Goal: Register for event/course

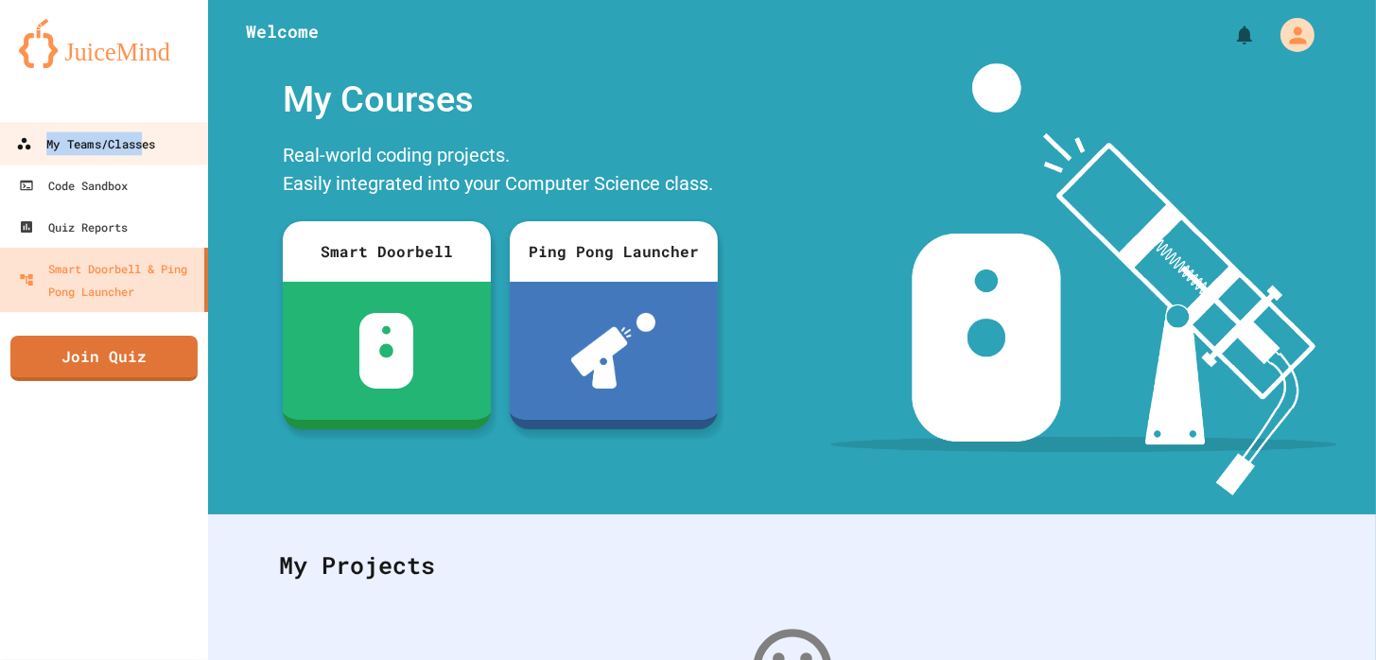
drag, startPoint x: 160, startPoint y: 121, endPoint x: 143, endPoint y: 145, distance: 29.1
click at [143, 145] on div "My Teams/Classes Code Sandbox Quiz Reports Smart Doorbell & Ping Pong Launcher …" at bounding box center [104, 330] width 208 height 660
click at [143, 145] on div "My Teams/Classes" at bounding box center [85, 144] width 139 height 24
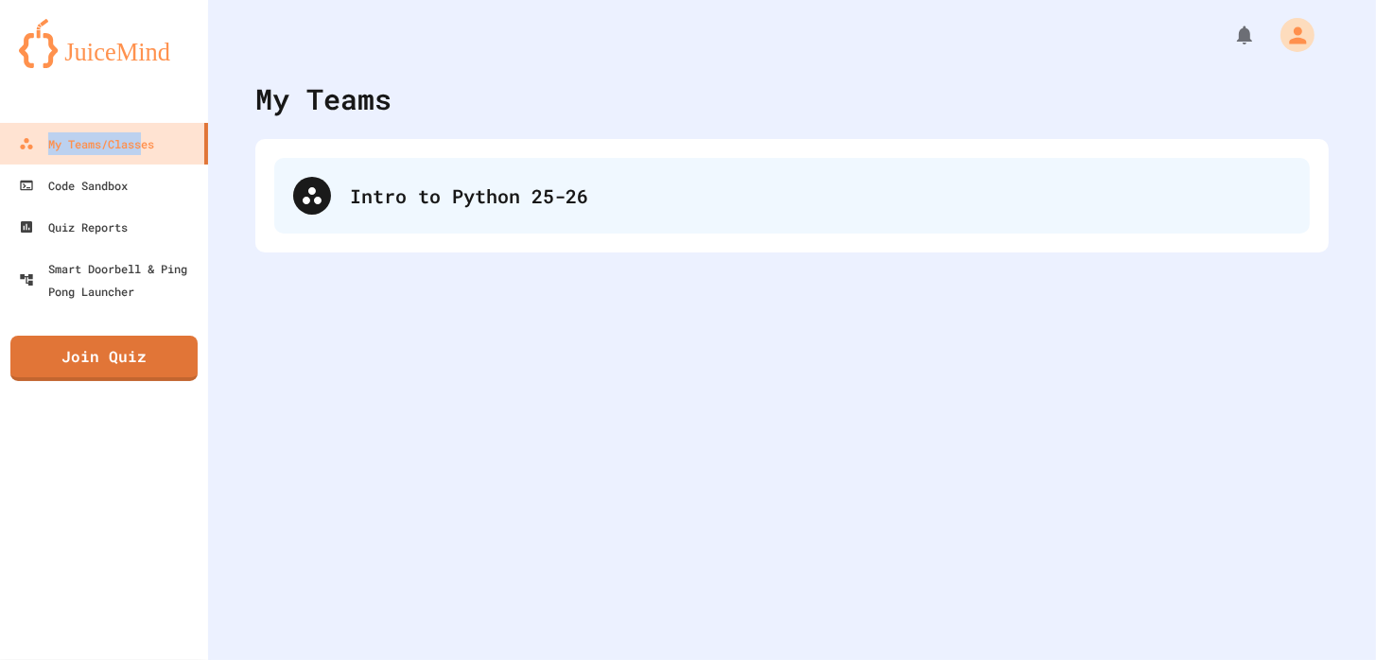
click at [463, 203] on div "Intro to Python 25-26" at bounding box center [820, 196] width 941 height 28
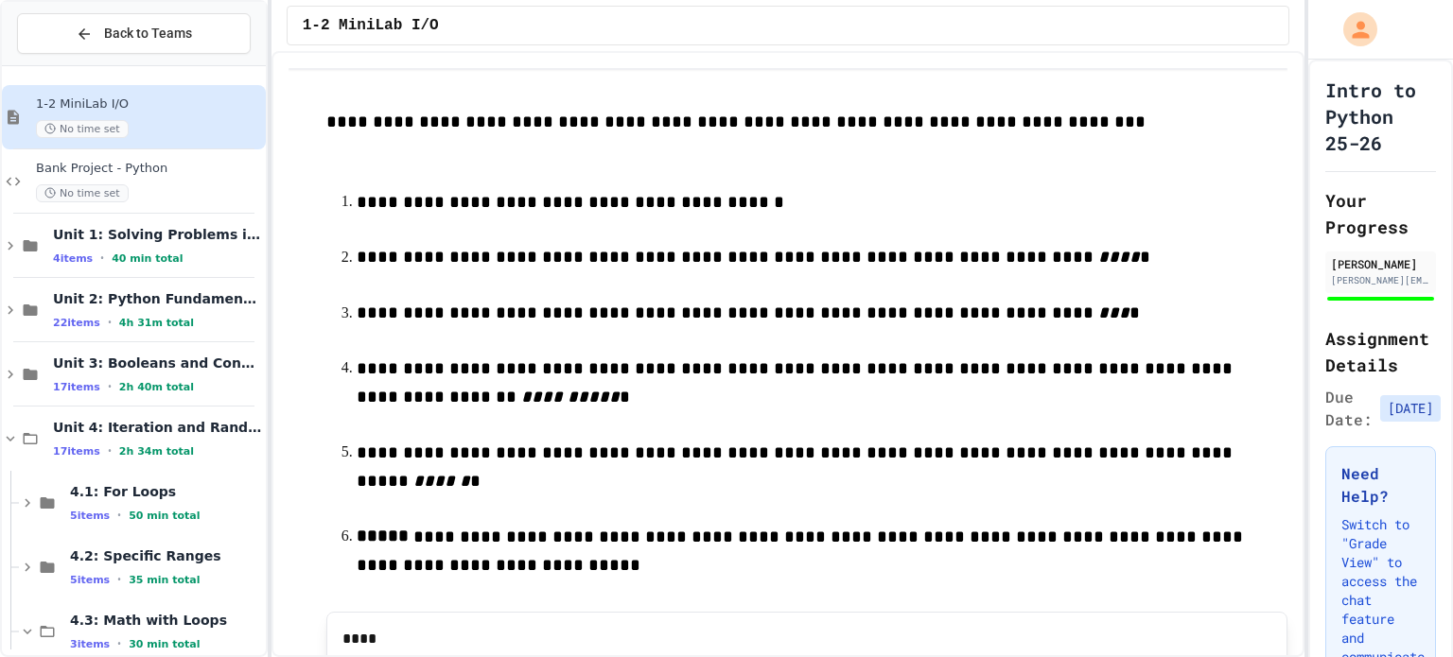
click at [68, 441] on div "Unit 4: Iteration and Random Numbers 17 items • 2h 34m total" at bounding box center [157, 439] width 209 height 40
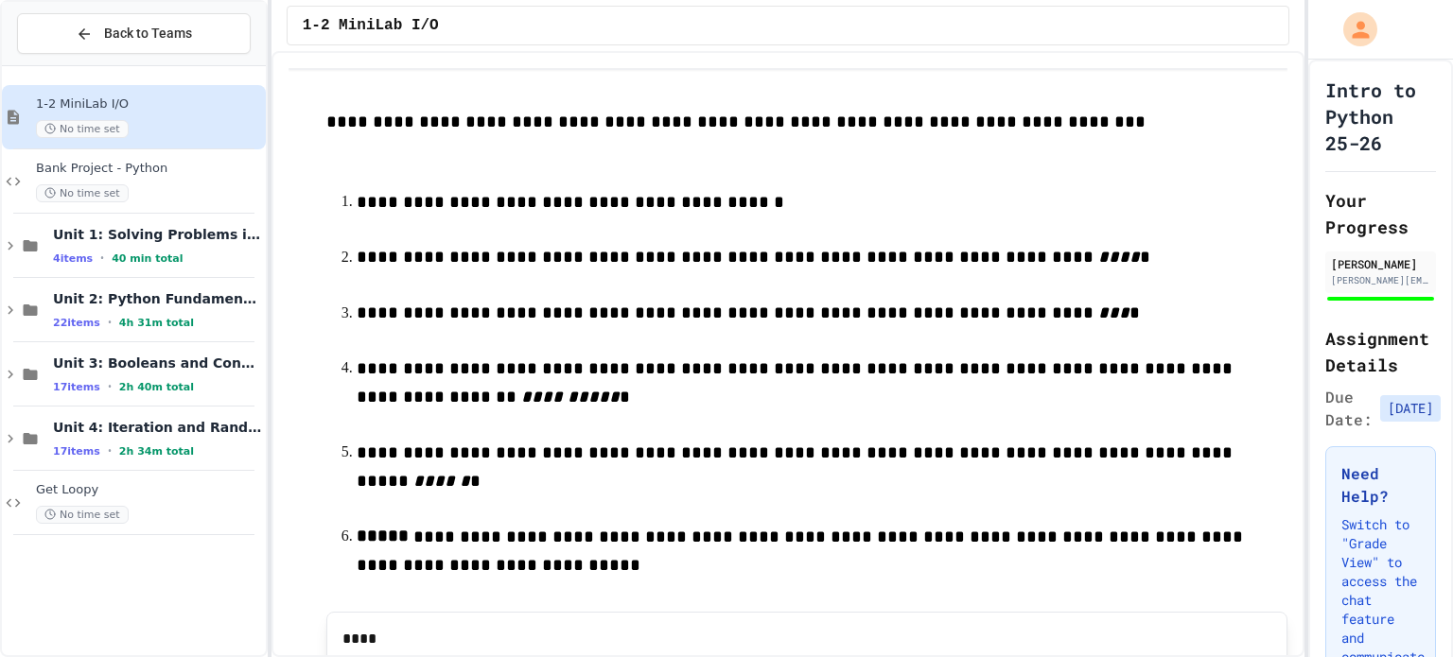
click at [68, 441] on div "Unit 4: Iteration and Random Numbers 17 items • 2h 34m total" at bounding box center [157, 439] width 209 height 40
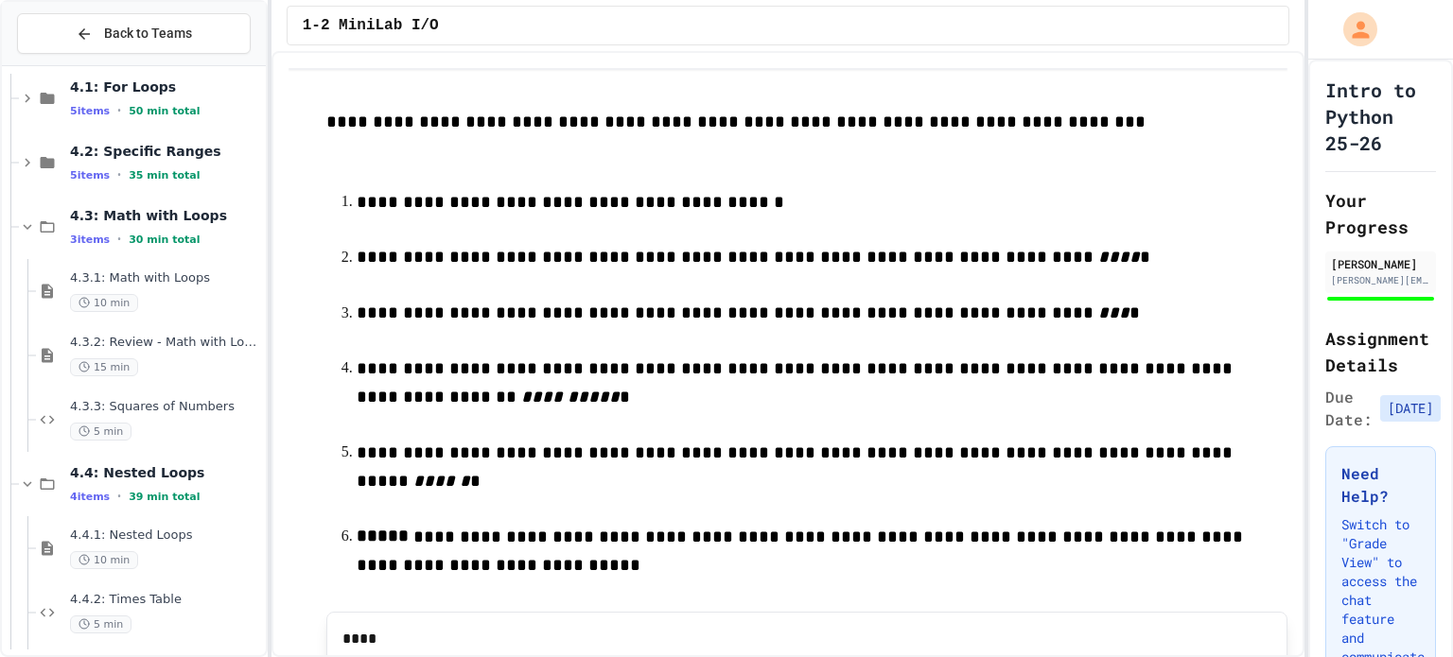
scroll to position [404, 0]
click at [76, 533] on span "4.4.1: Nested Loops" at bounding box center [166, 537] width 192 height 16
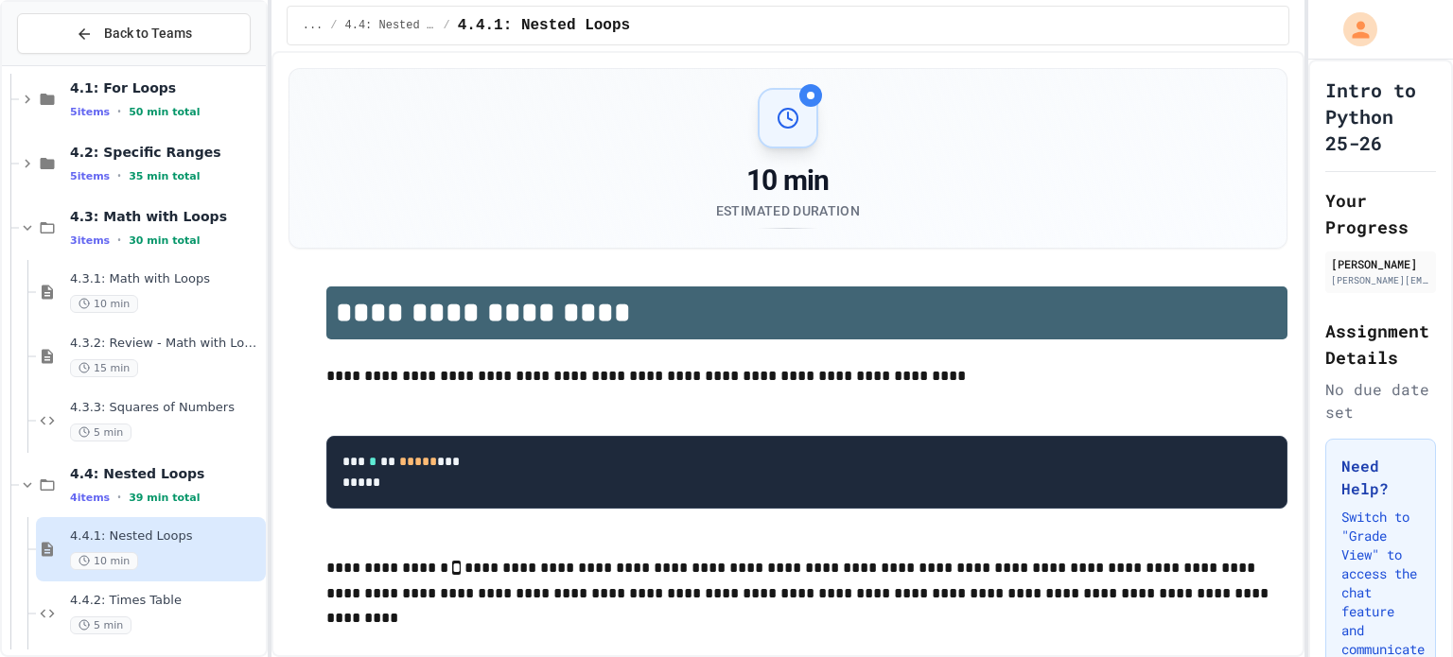
scroll to position [605, 0]
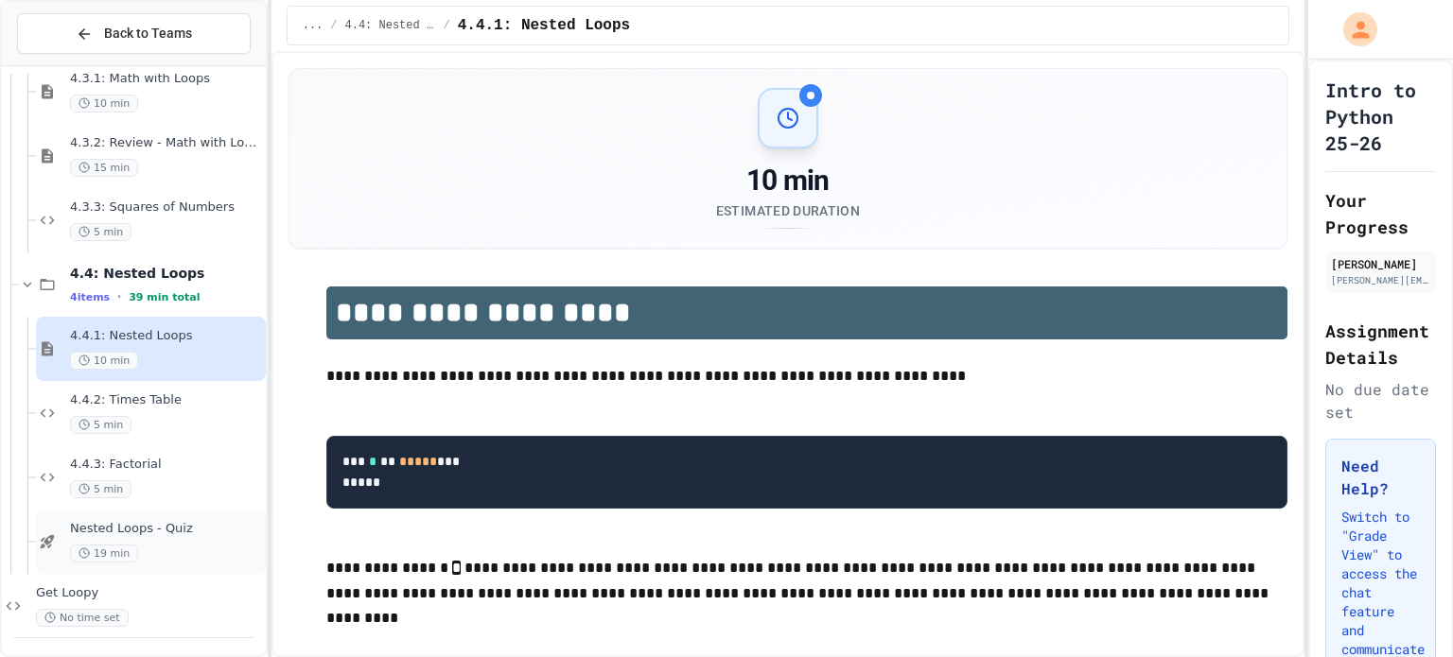
click at [114, 528] on span "Nested Loops - Quiz" at bounding box center [166, 529] width 192 height 16
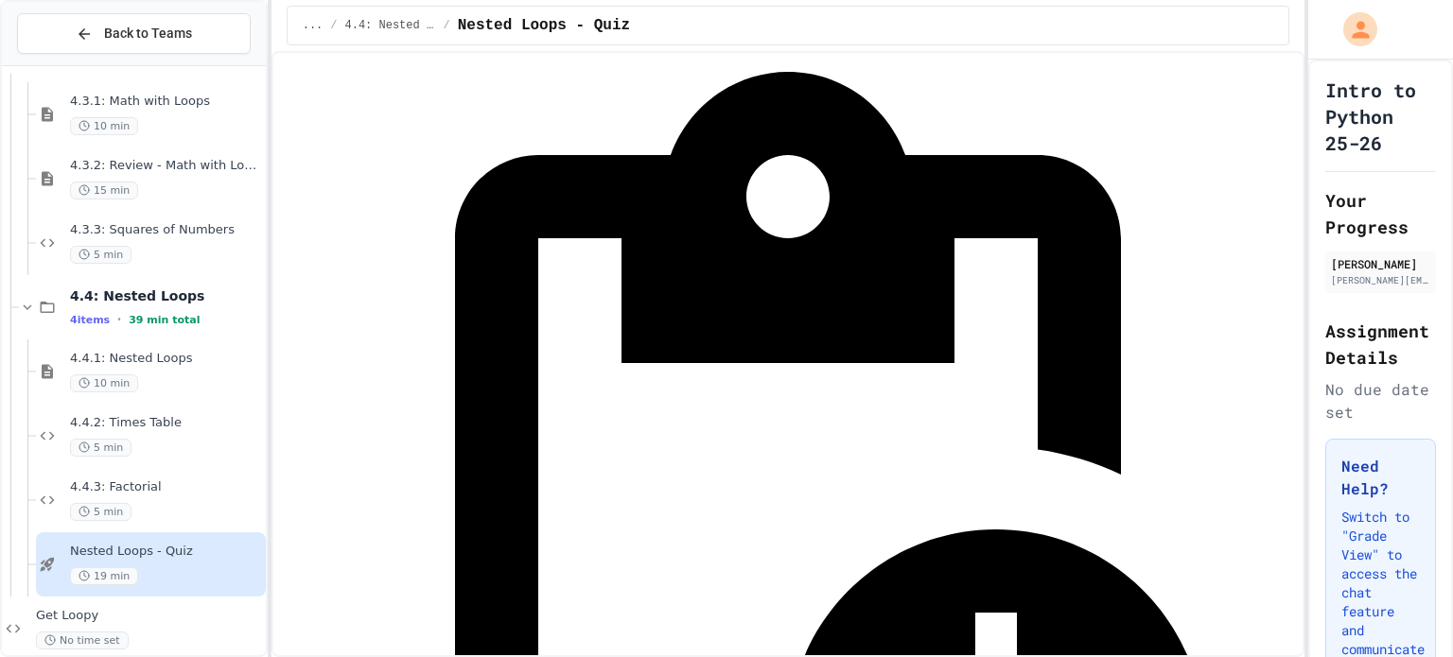
scroll to position [283, 0]
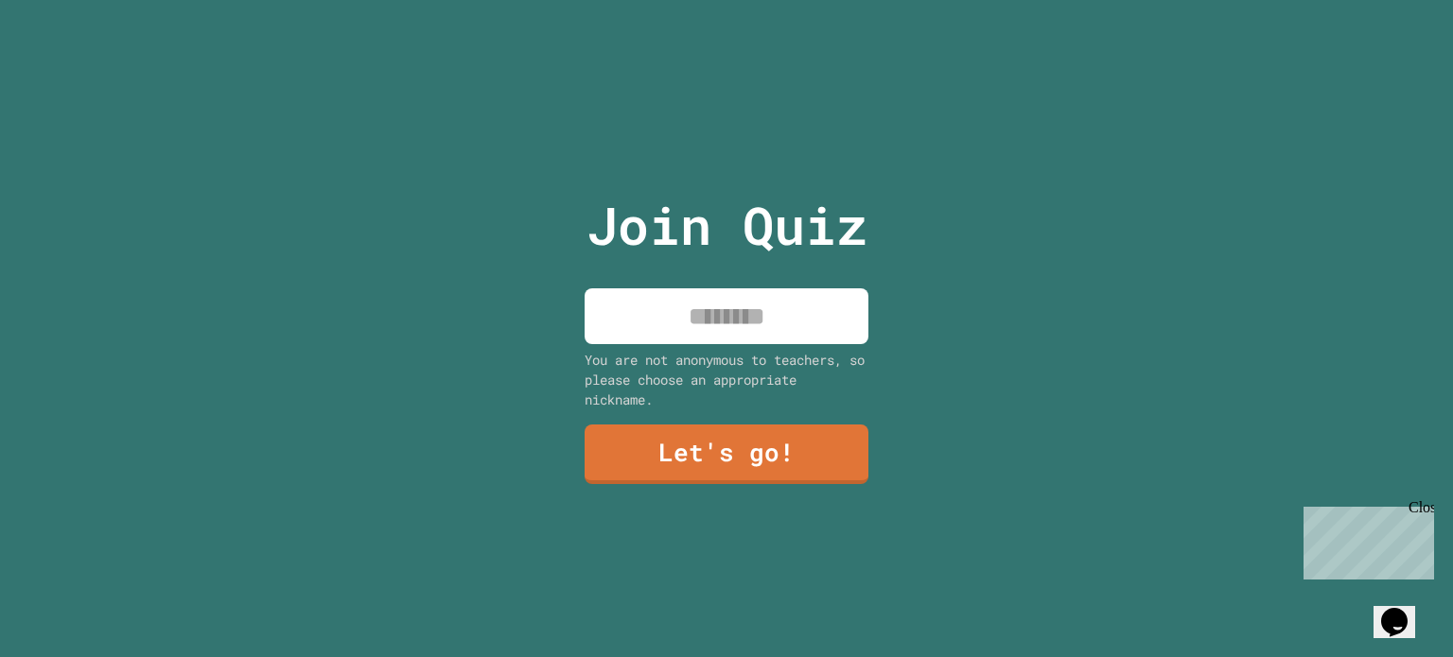
click at [815, 336] on input at bounding box center [727, 317] width 284 height 56
type input "*"
type input "***"
click at [724, 453] on link "Let's go!" at bounding box center [726, 453] width 275 height 62
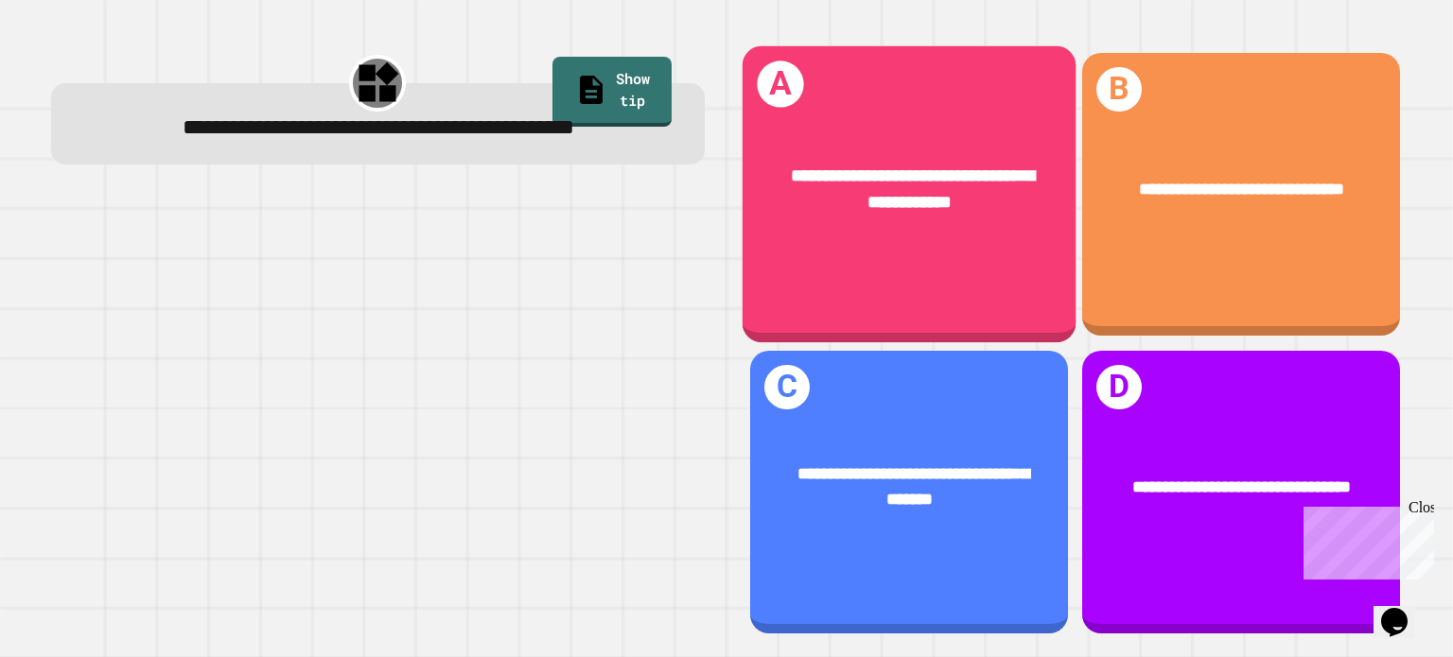
click at [949, 243] on div "**********" at bounding box center [909, 190] width 333 height 124
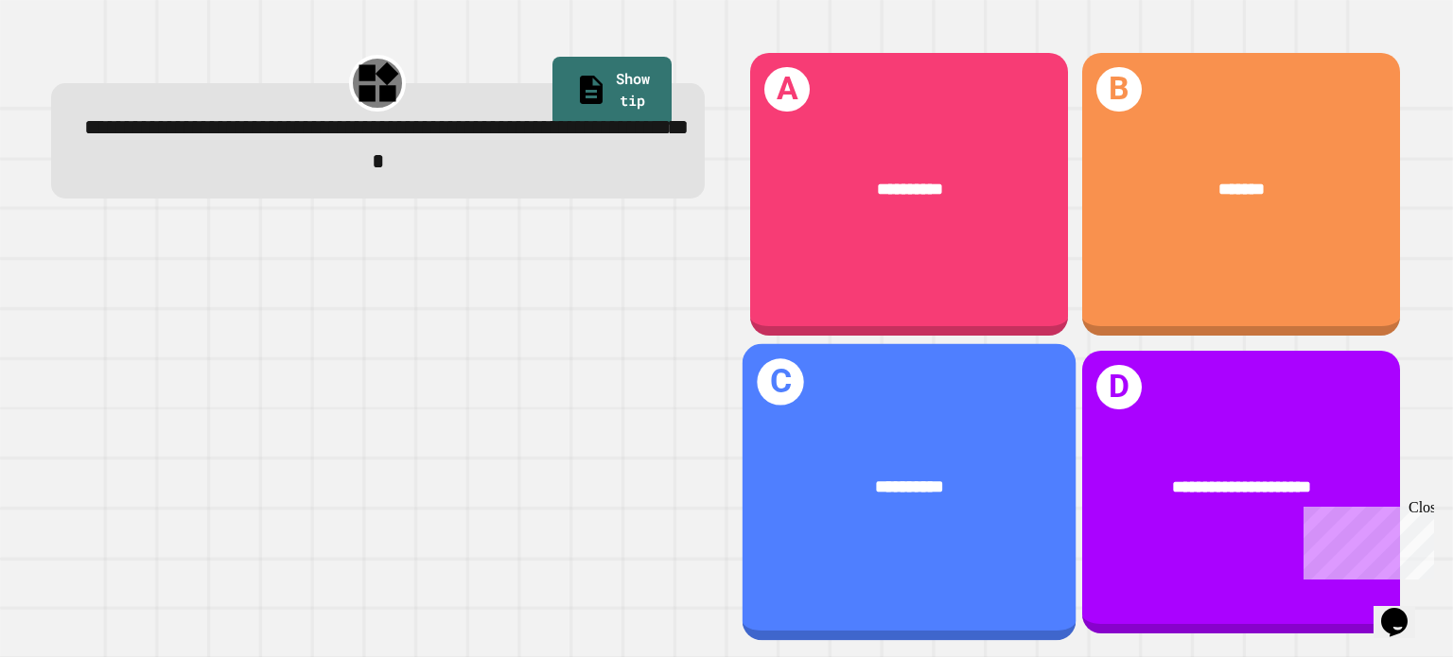
click at [839, 511] on div "**********" at bounding box center [909, 486] width 333 height 97
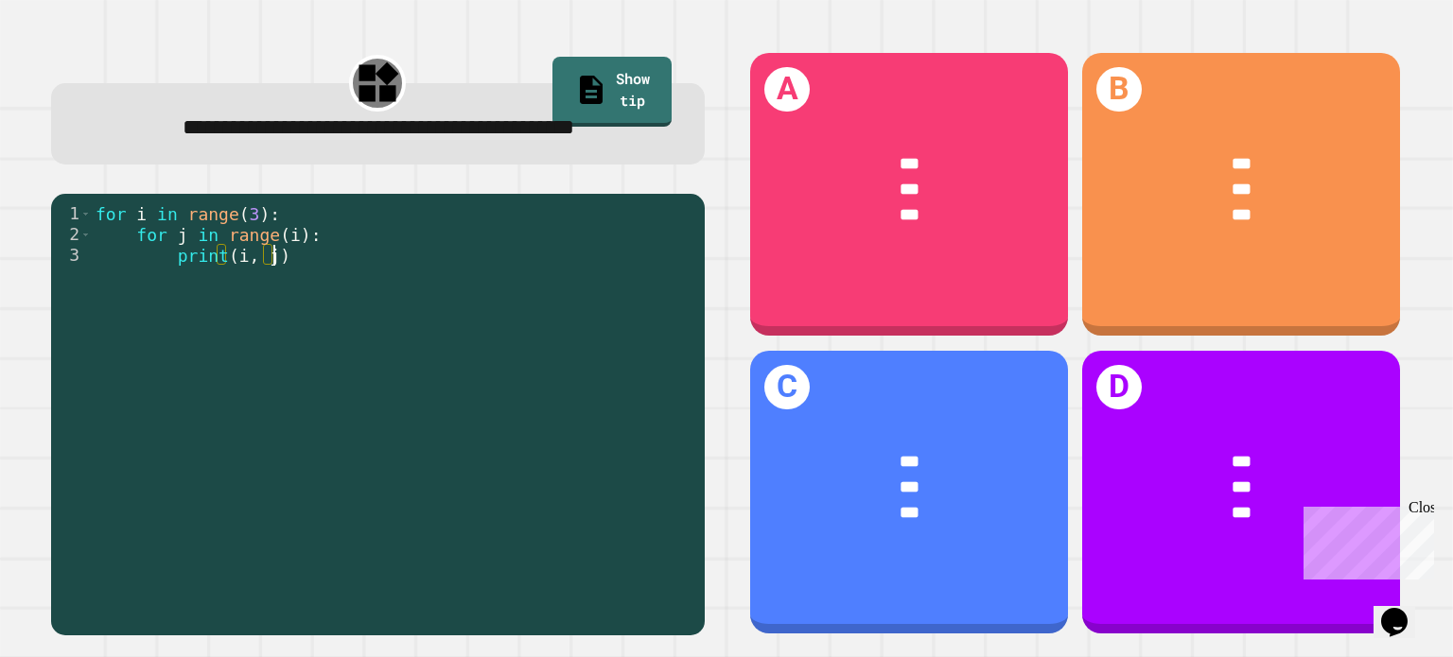
click at [677, 288] on div "for i in range ( 3 ) : for j in range ( i ) : print ( i , j )" at bounding box center [394, 390] width 604 height 375
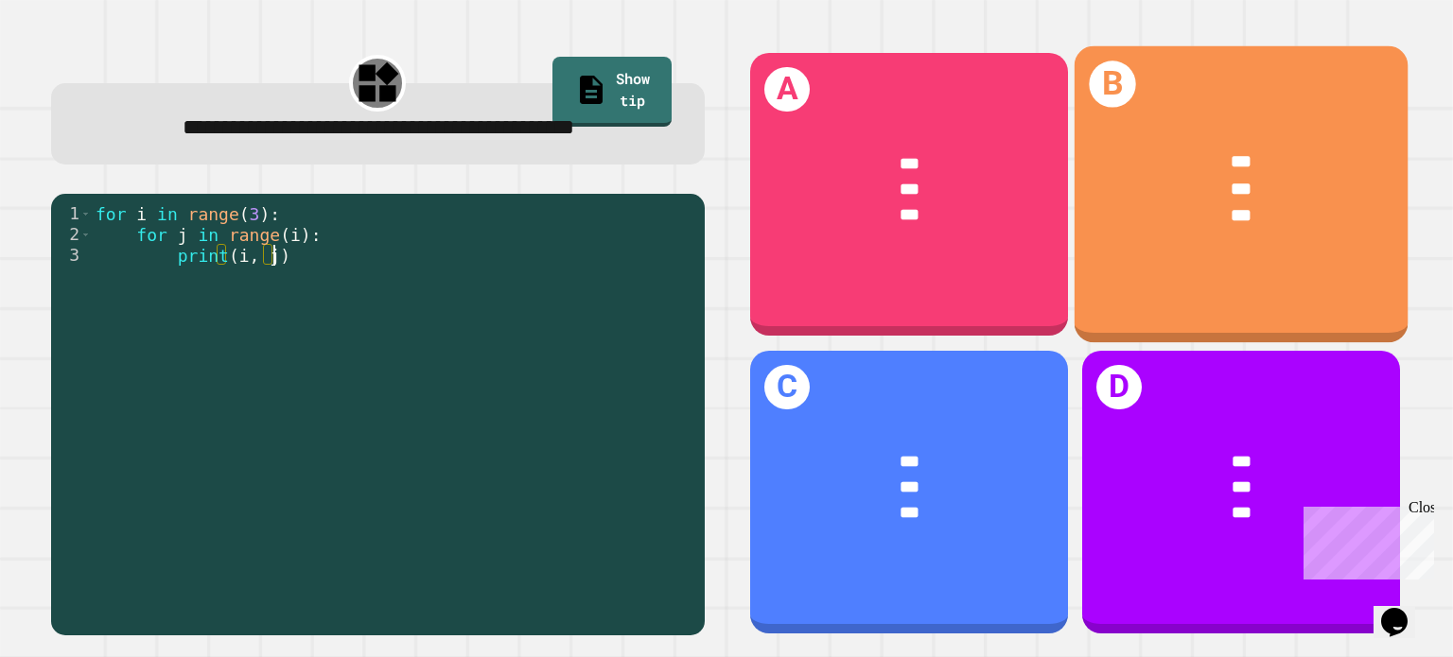
click at [1176, 215] on div "***" at bounding box center [1242, 216] width 262 height 26
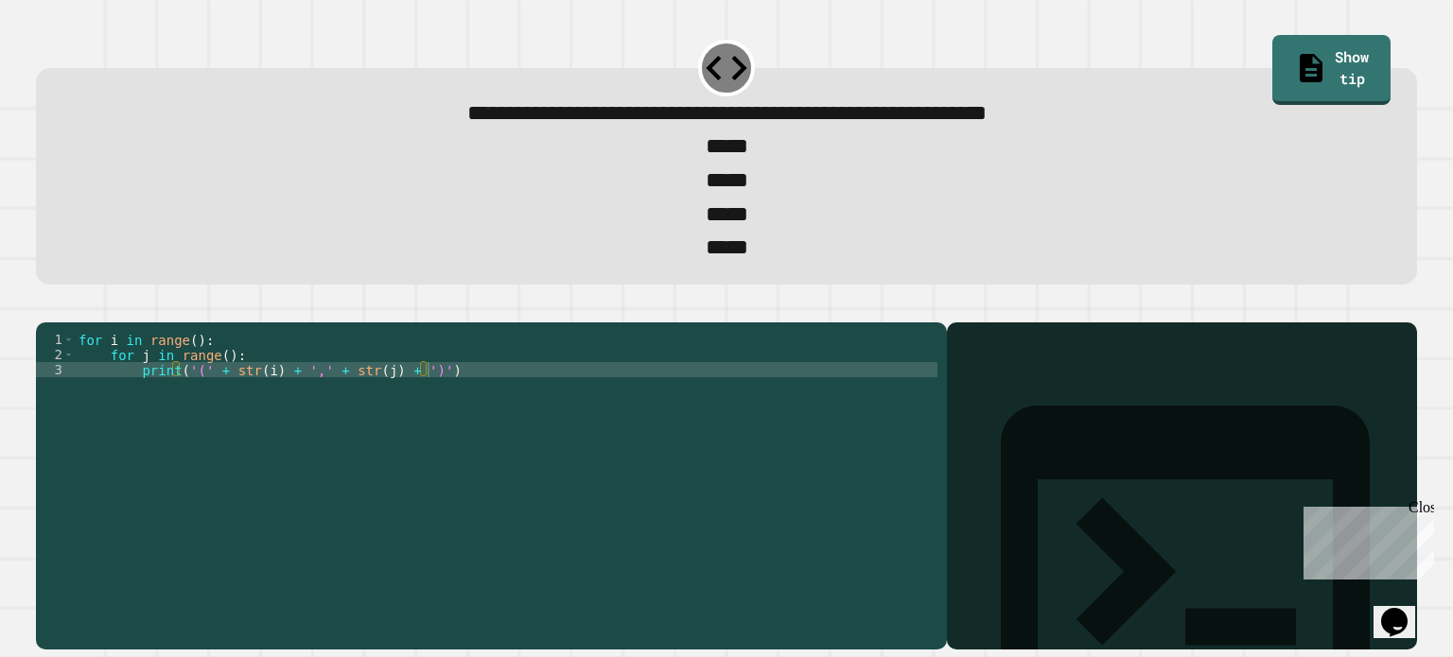
click at [45, 307] on icon "button" at bounding box center [45, 307] width 0 height 0
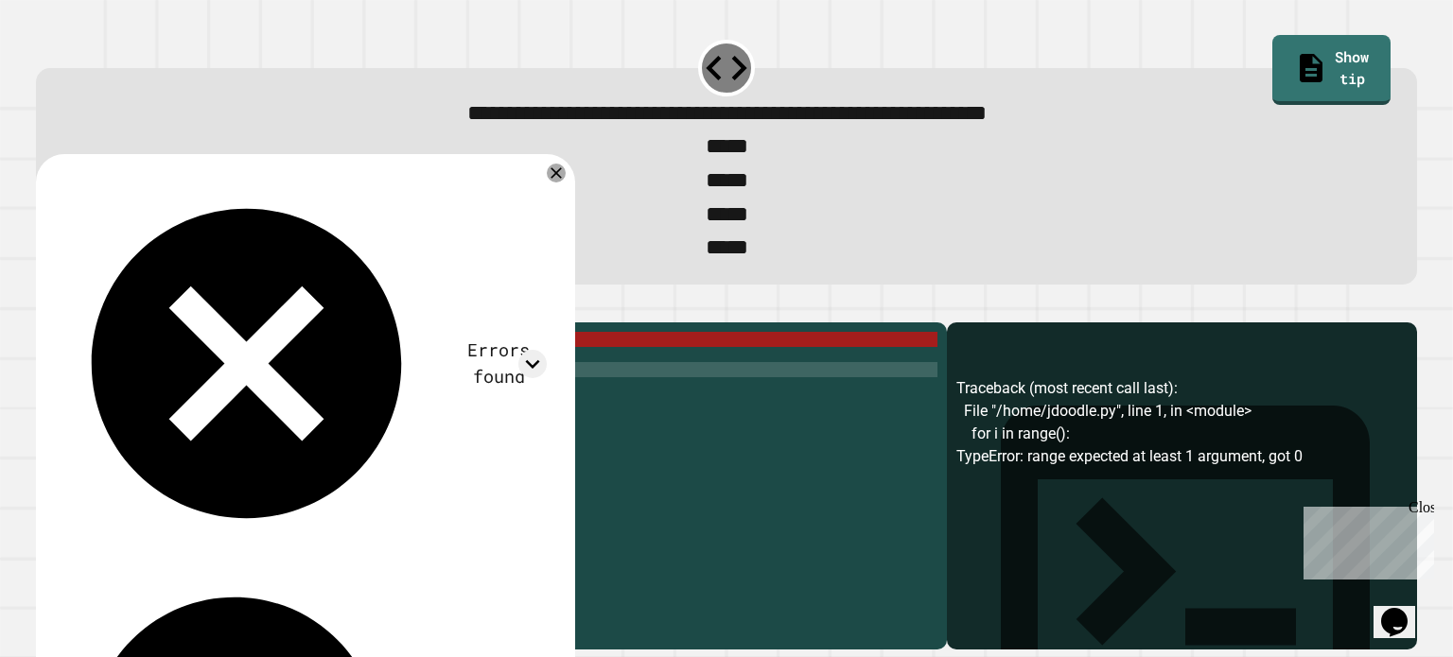
click at [185, 374] on div "for i in range ( ) : for j in range ( ) : print ( '(' + str ( i ) + ',' + str (…" at bounding box center [506, 460] width 863 height 257
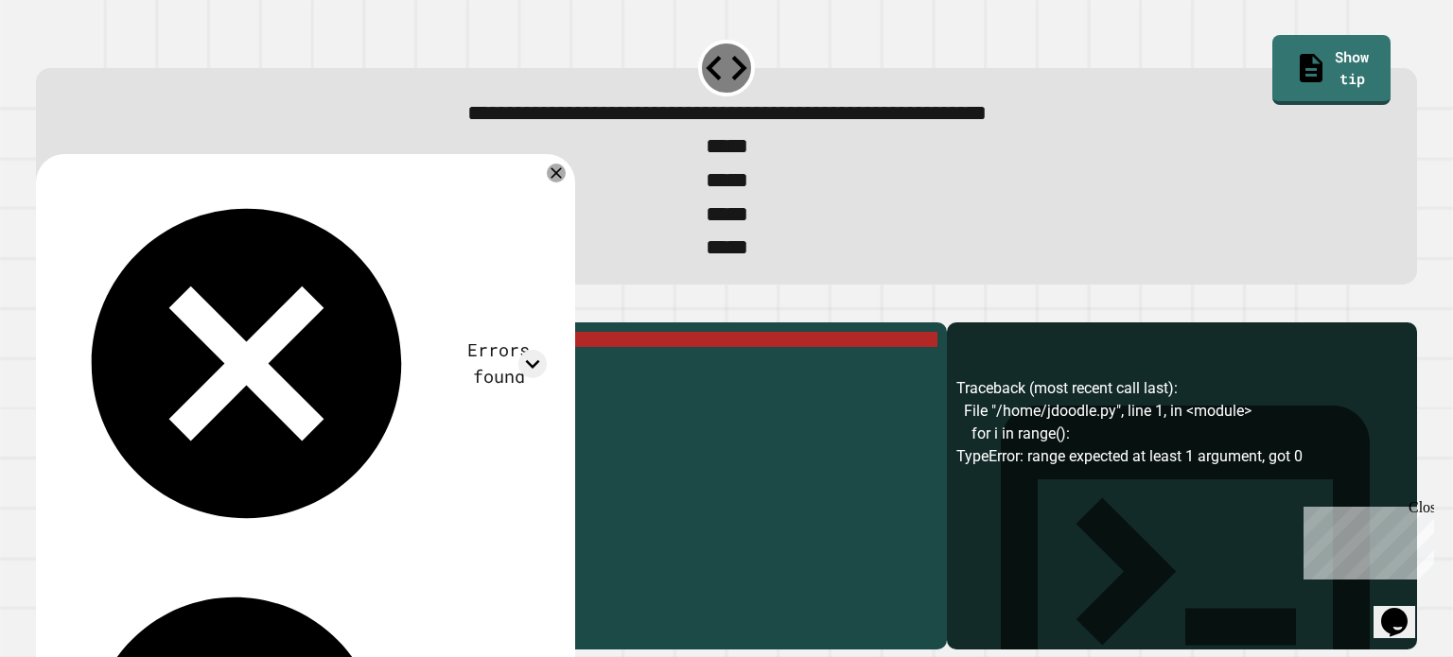
scroll to position [0, 8]
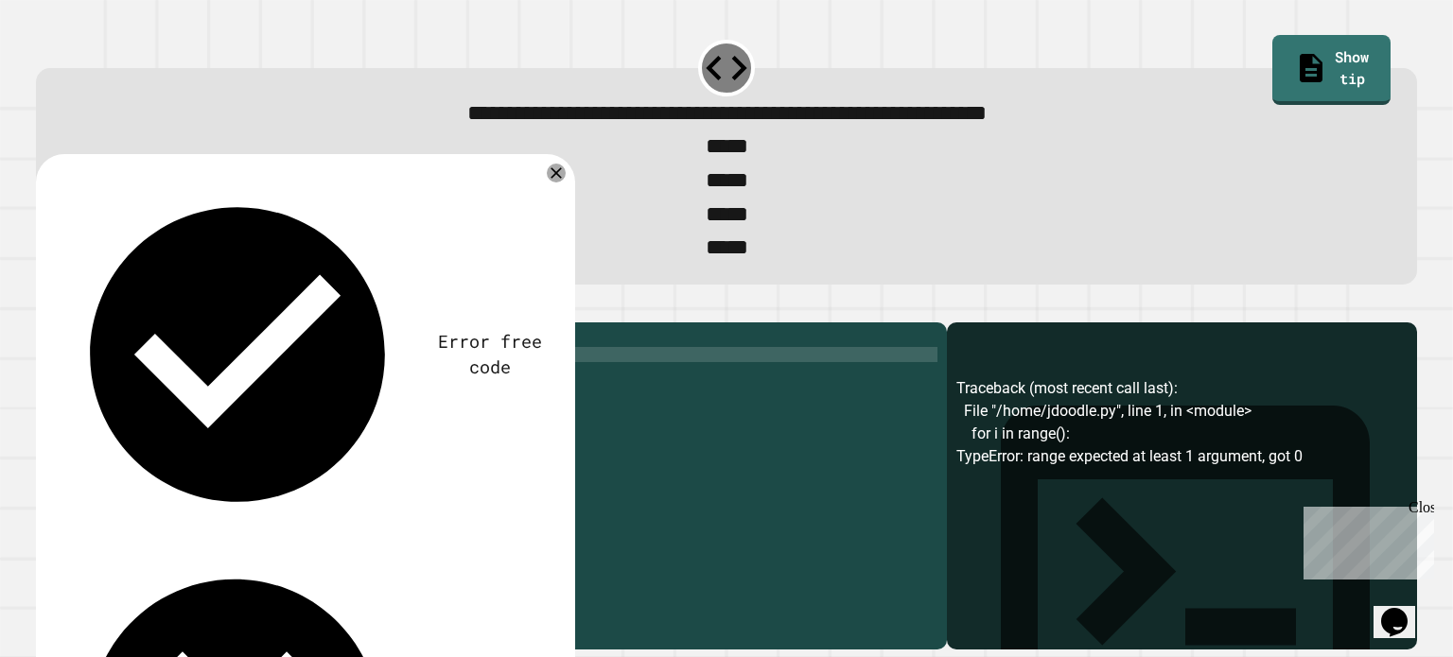
click at [219, 391] on div "for i in range ( 6 ) : for j in range ( ) : print ( '(' + str ( i ) + ',' + str…" at bounding box center [506, 460] width 863 height 257
click at [191, 369] on div "for i in range ( 6 ) : for j in range ( ) : print ( '(' + str ( i ) + ',' + str…" at bounding box center [506, 460] width 863 height 257
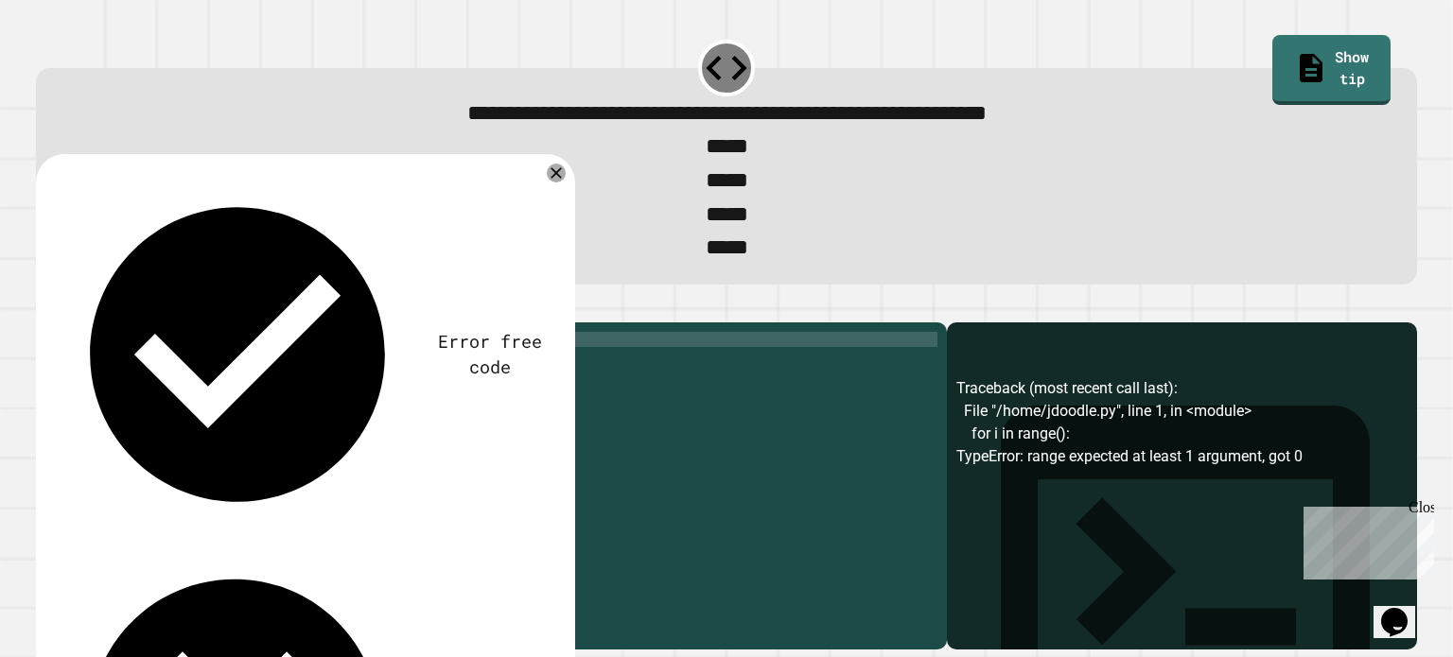
click at [45, 307] on icon "button" at bounding box center [45, 307] width 0 height 0
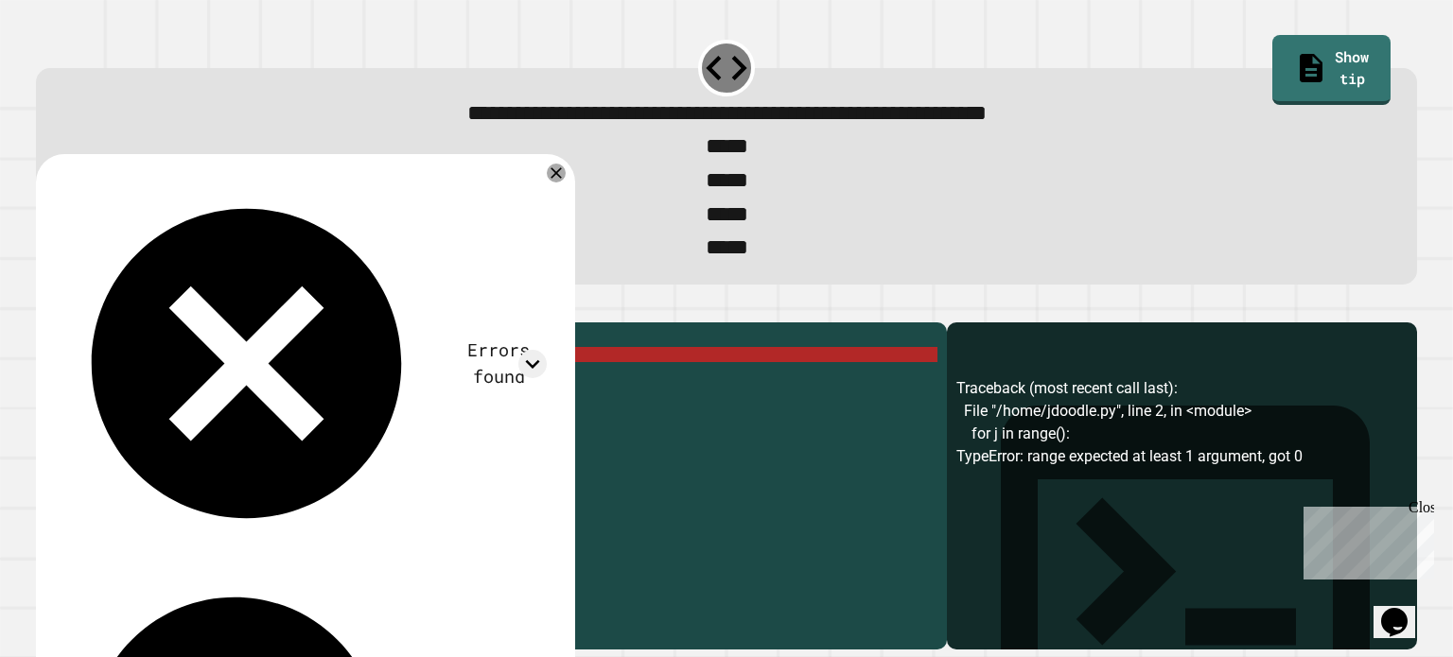
click at [218, 387] on div "for i in range ( 4 ) : for j in range ( ) : print ( '(' + str ( i ) + ',' + str…" at bounding box center [506, 460] width 863 height 257
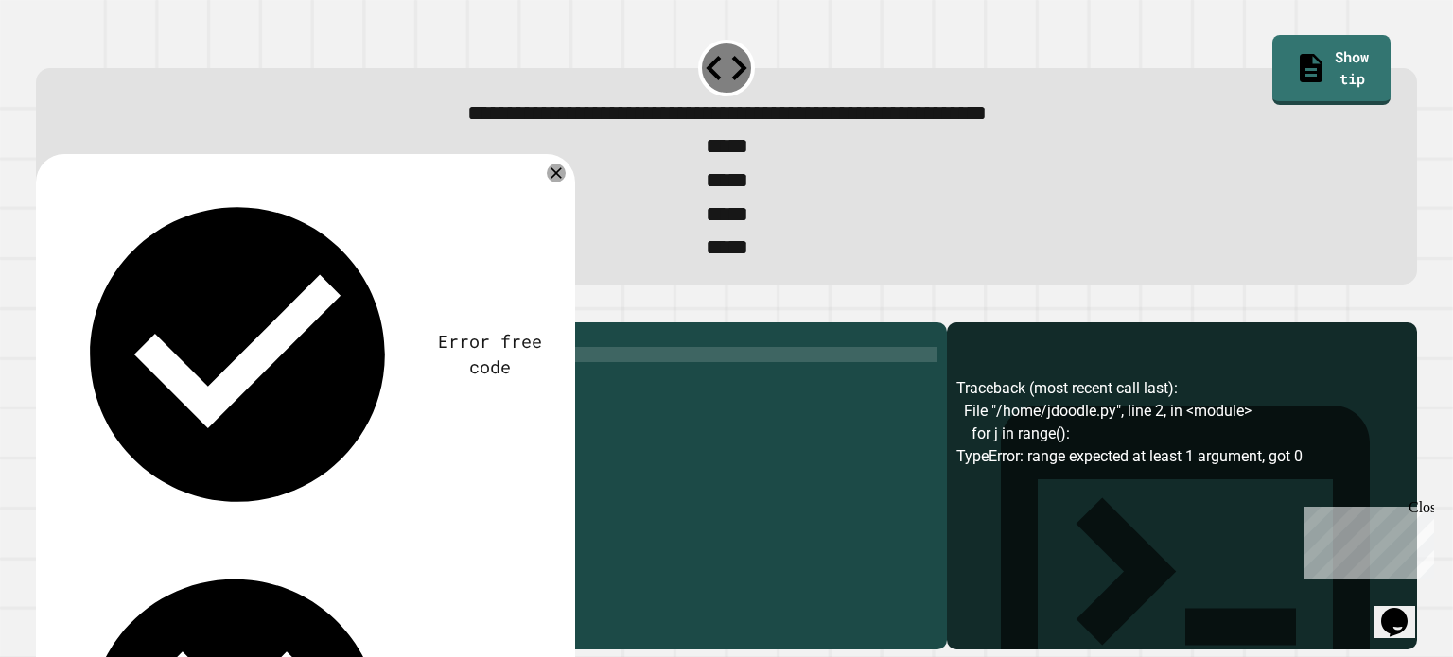
click at [45, 307] on icon "button" at bounding box center [45, 307] width 0 height 0
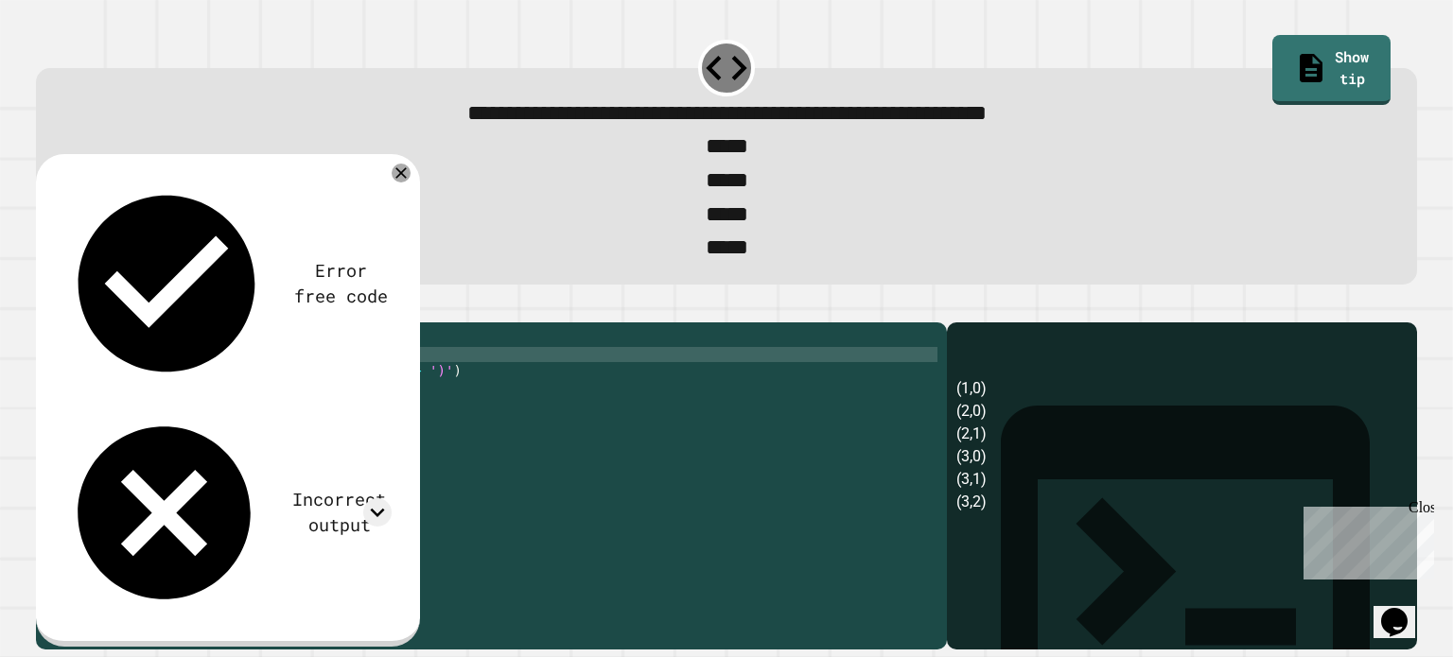
click at [45, 307] on button "button" at bounding box center [45, 307] width 0 height 0
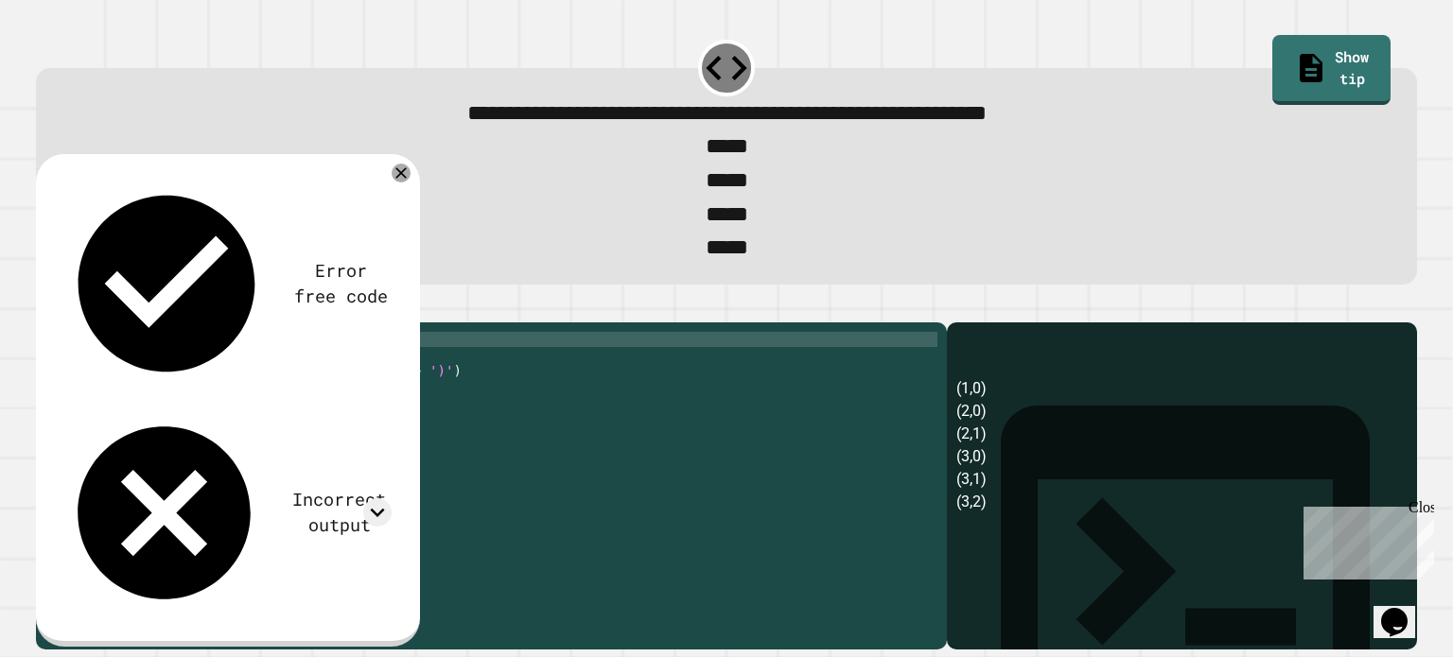
click at [194, 374] on div "for i in range ( 4 ) : for j in range ( i ) : print ( '(' + str ( i ) + ',' + s…" at bounding box center [506, 460] width 863 height 257
click at [63, 324] on icon "button" at bounding box center [58, 317] width 10 height 13
click at [394, 183] on icon at bounding box center [401, 173] width 23 height 23
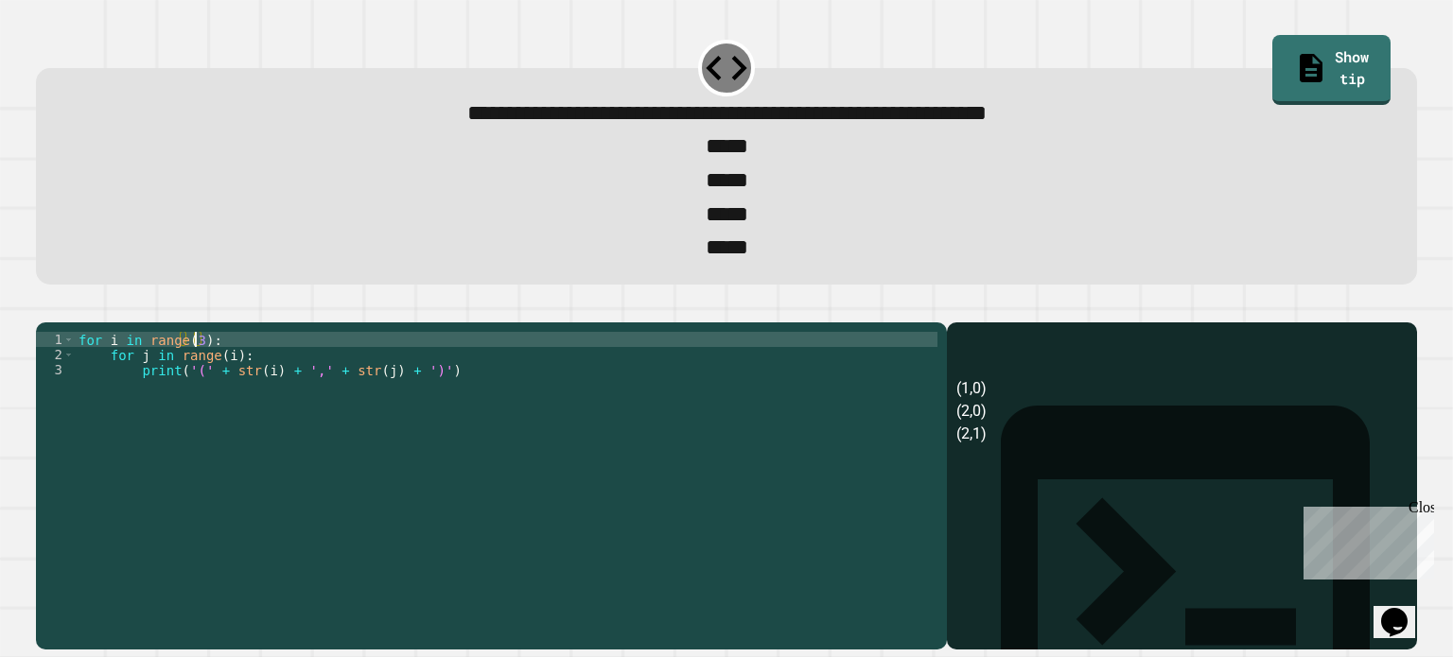
click at [197, 376] on div "for i in range ( 3 ) : for j in range ( i ) : print ( '(' + str ( i ) + ',' + s…" at bounding box center [506, 460] width 863 height 257
click at [1334, 61] on link "Show tip" at bounding box center [1330, 68] width 115 height 74
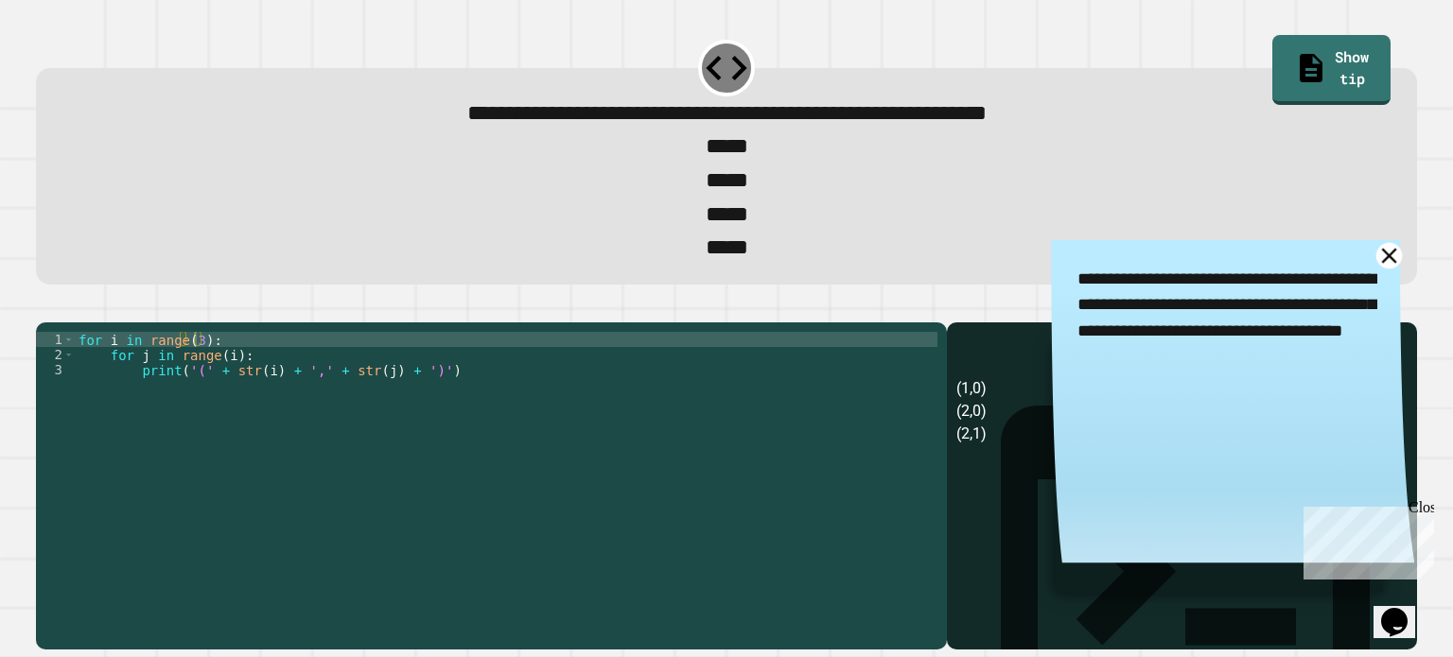
click at [1376, 268] on icon at bounding box center [1389, 256] width 26 height 26
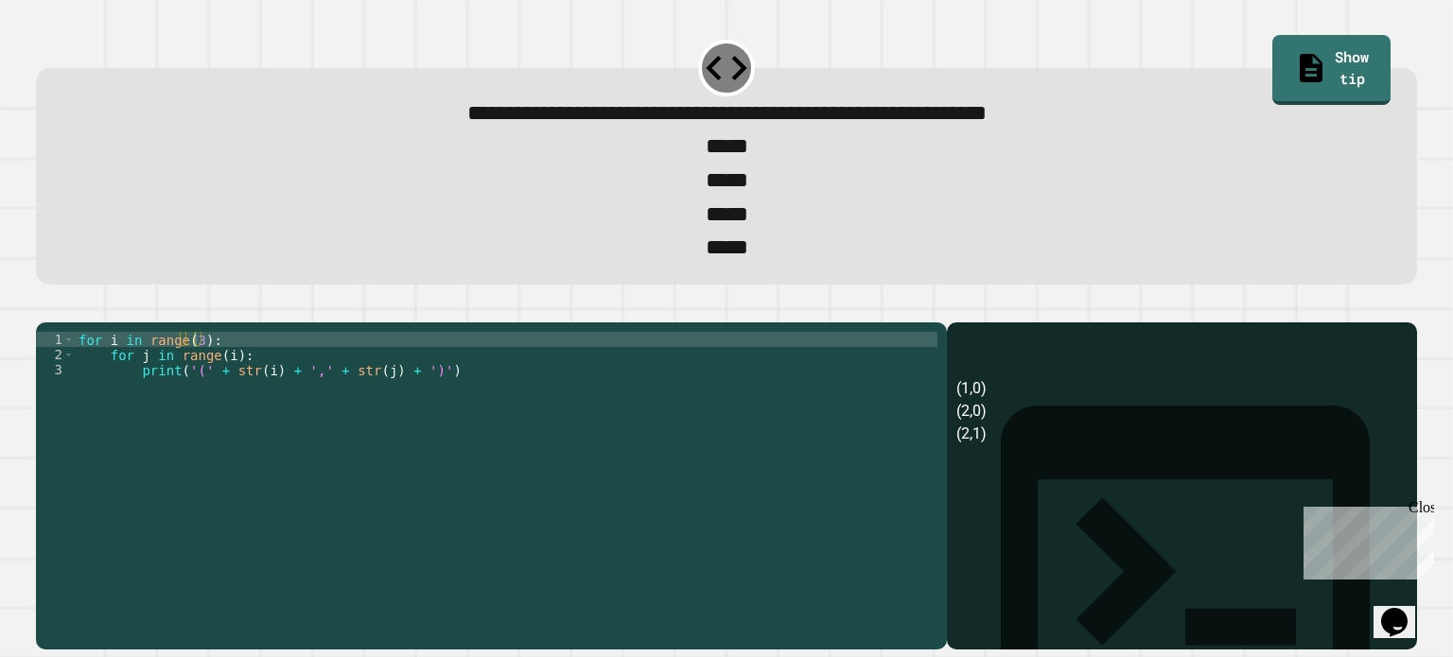
click at [45, 307] on button "button" at bounding box center [45, 307] width 0 height 0
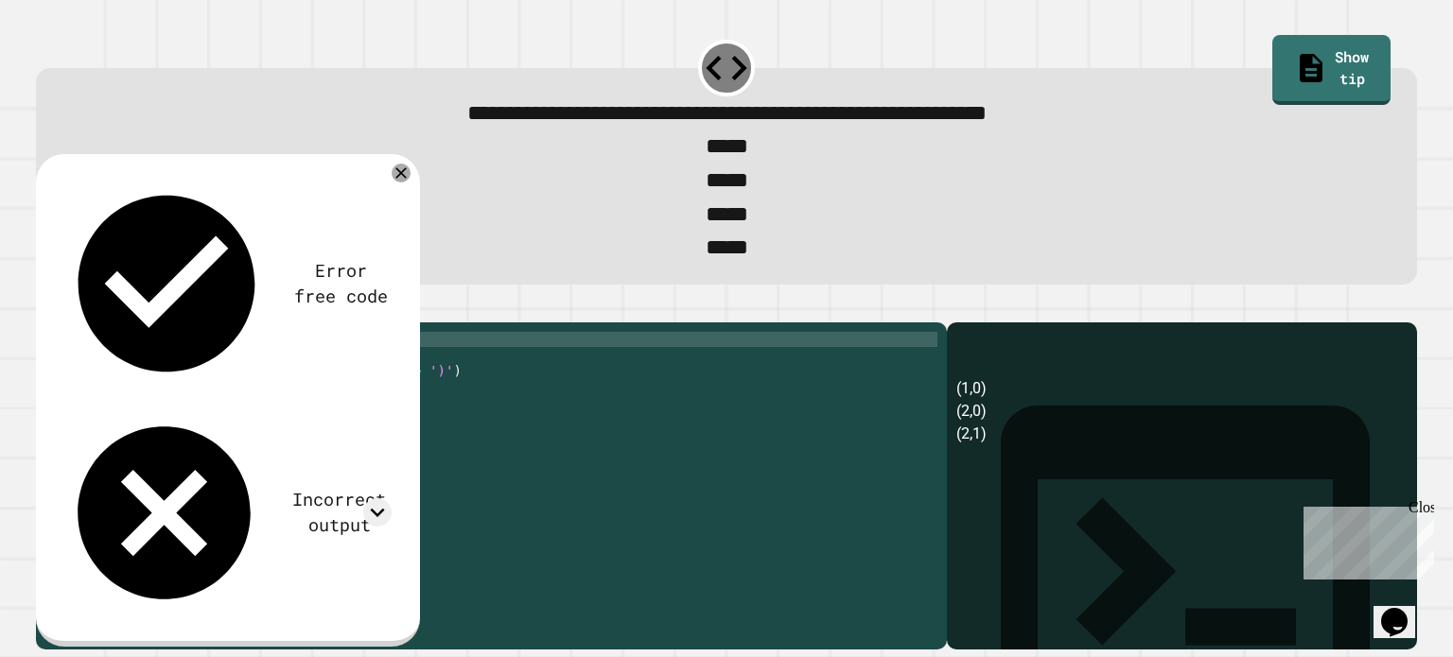
click at [194, 369] on div "for i in range ( 3 ) : for j in range ( i ) : print ( '(' + str ( i ) + ',' + s…" at bounding box center [506, 460] width 863 height 257
type textarea "**********"
click at [63, 324] on icon "button" at bounding box center [58, 317] width 10 height 13
click at [42, 323] on div at bounding box center [726, 311] width 1380 height 23
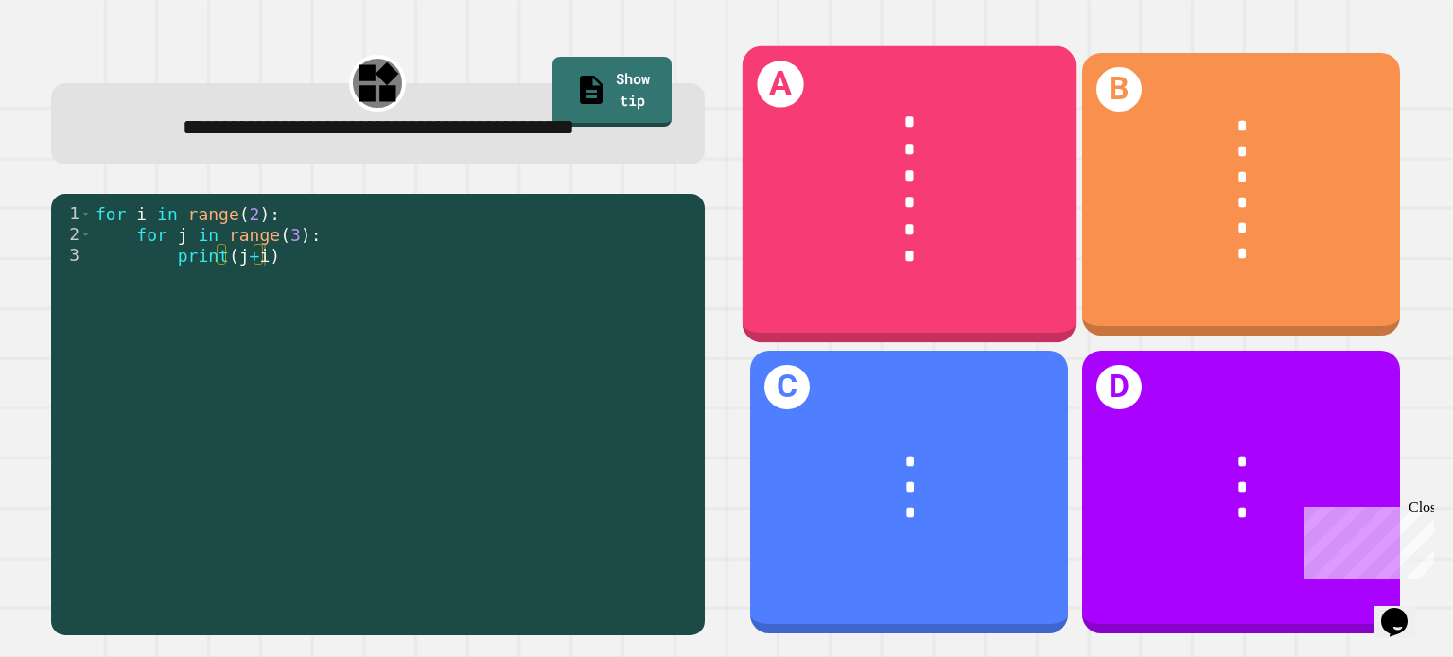
click at [920, 321] on div "A * * * * * *" at bounding box center [909, 194] width 333 height 297
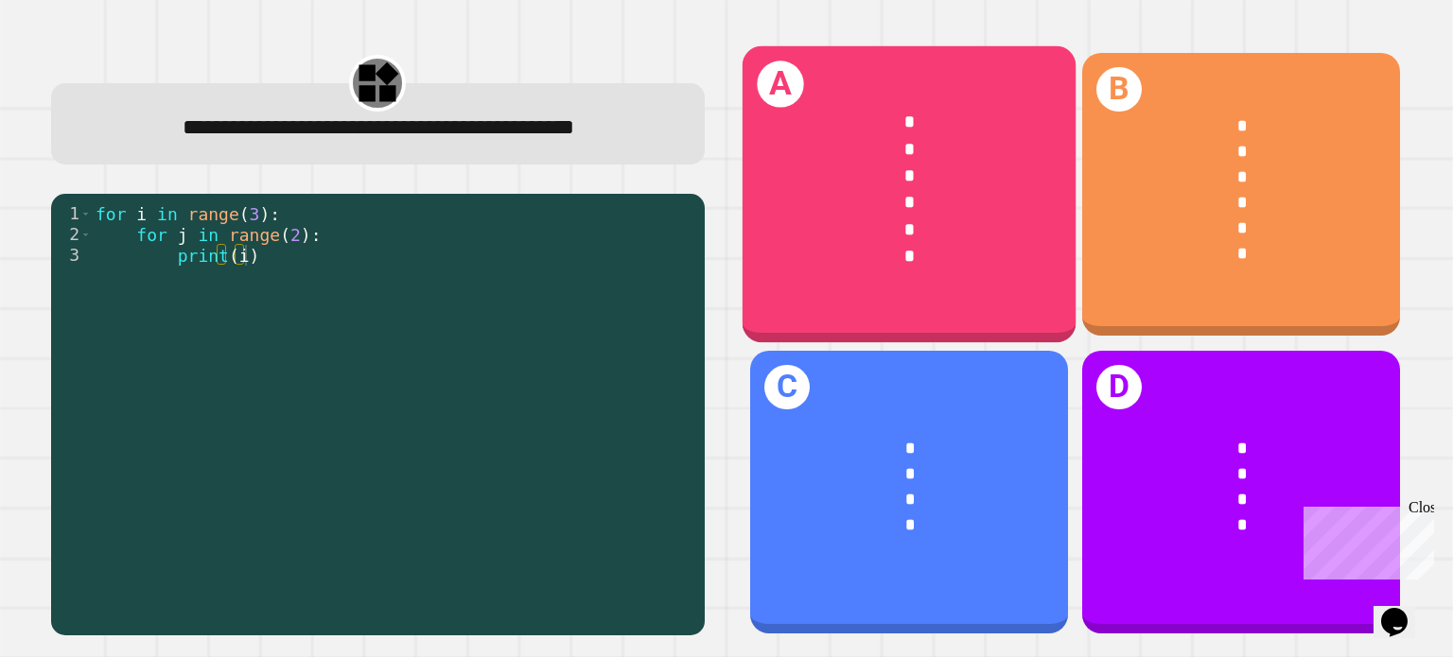
click at [827, 189] on div "*" at bounding box center [910, 202] width 262 height 26
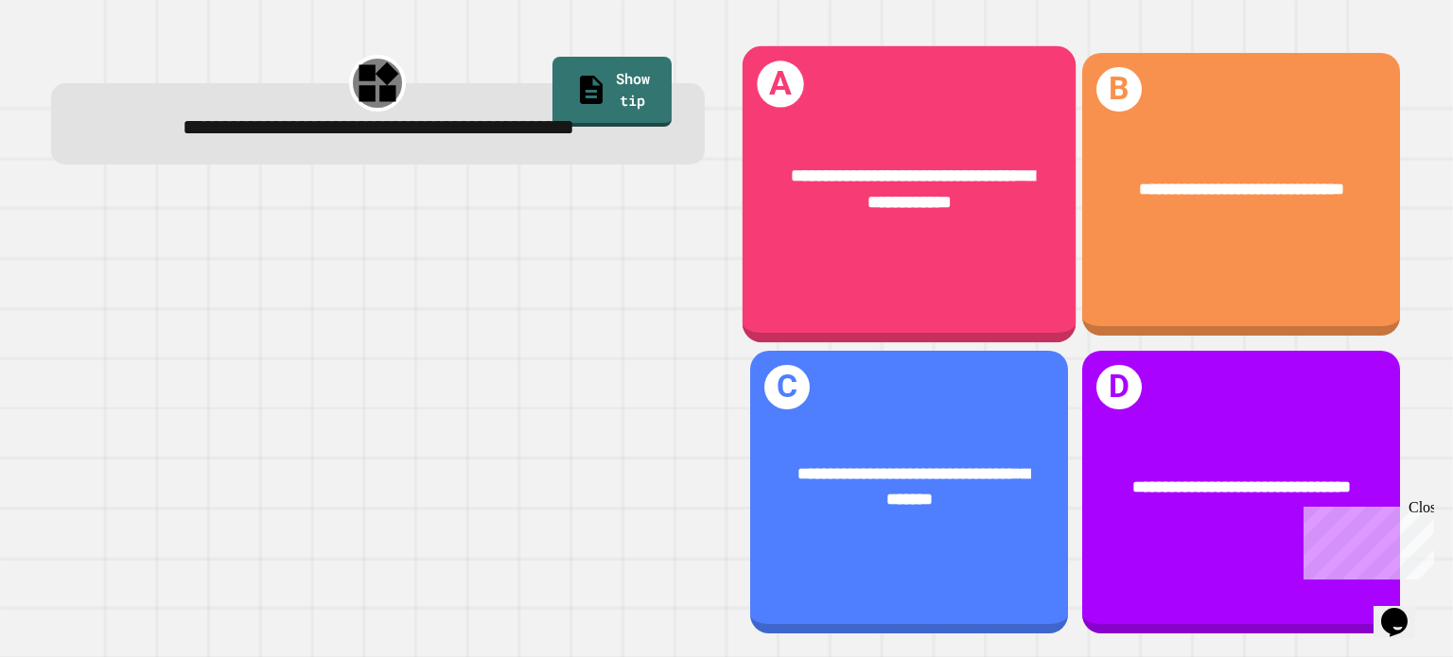
click at [779, 199] on div "**********" at bounding box center [910, 190] width 262 height 54
